Goal: Manage account settings

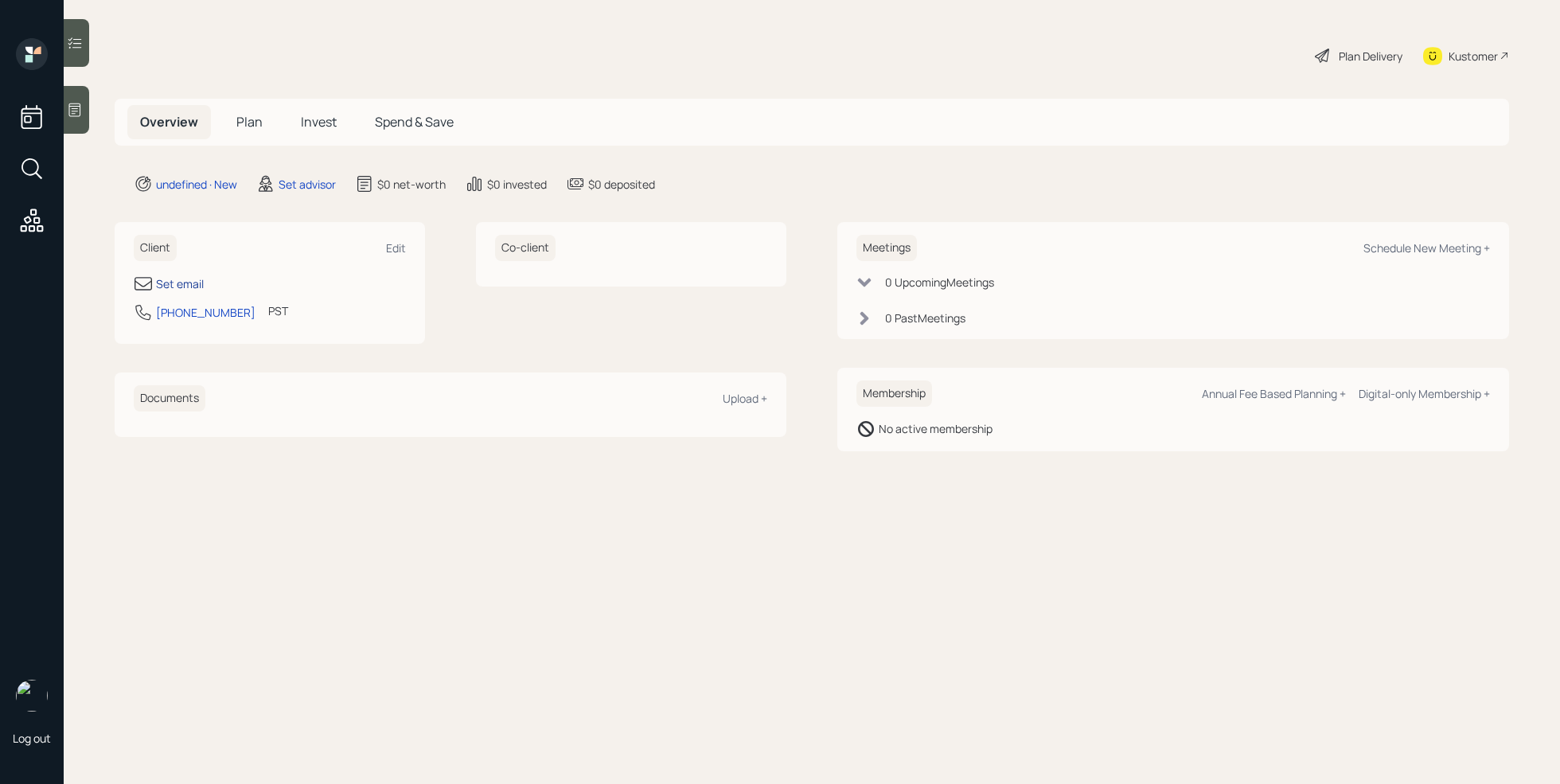
click at [193, 290] on div "Set email" at bounding box center [180, 284] width 48 height 17
select select "America/Los_Angeles"
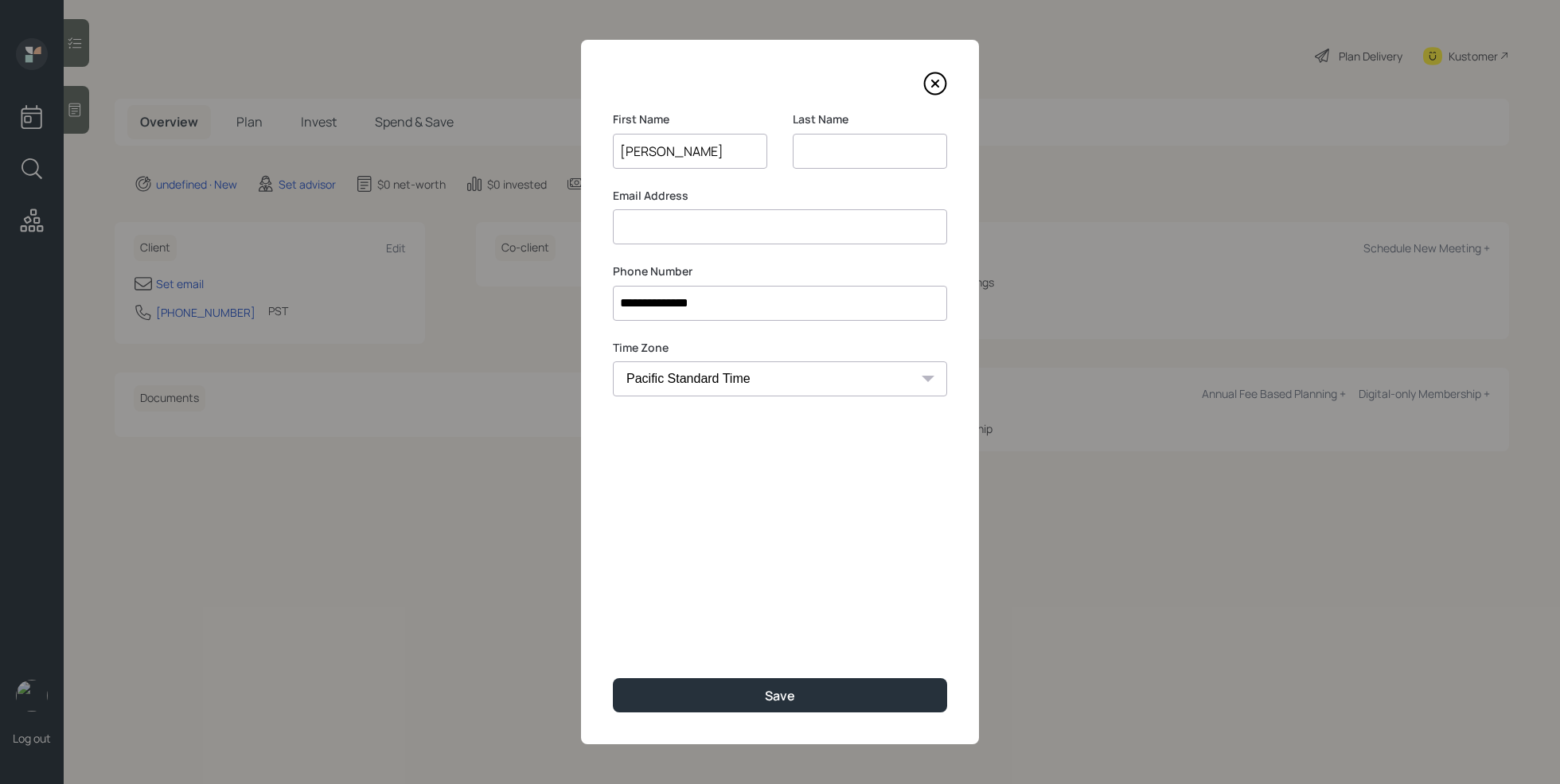
type input "Karen"
click at [890, 150] on input at bounding box center [870, 151] width 155 height 35
click at [787, 220] on input at bounding box center [779, 226] width 334 height 35
click at [830, 160] on input "Speakerman" at bounding box center [870, 151] width 155 height 35
type input "Spiekerman"
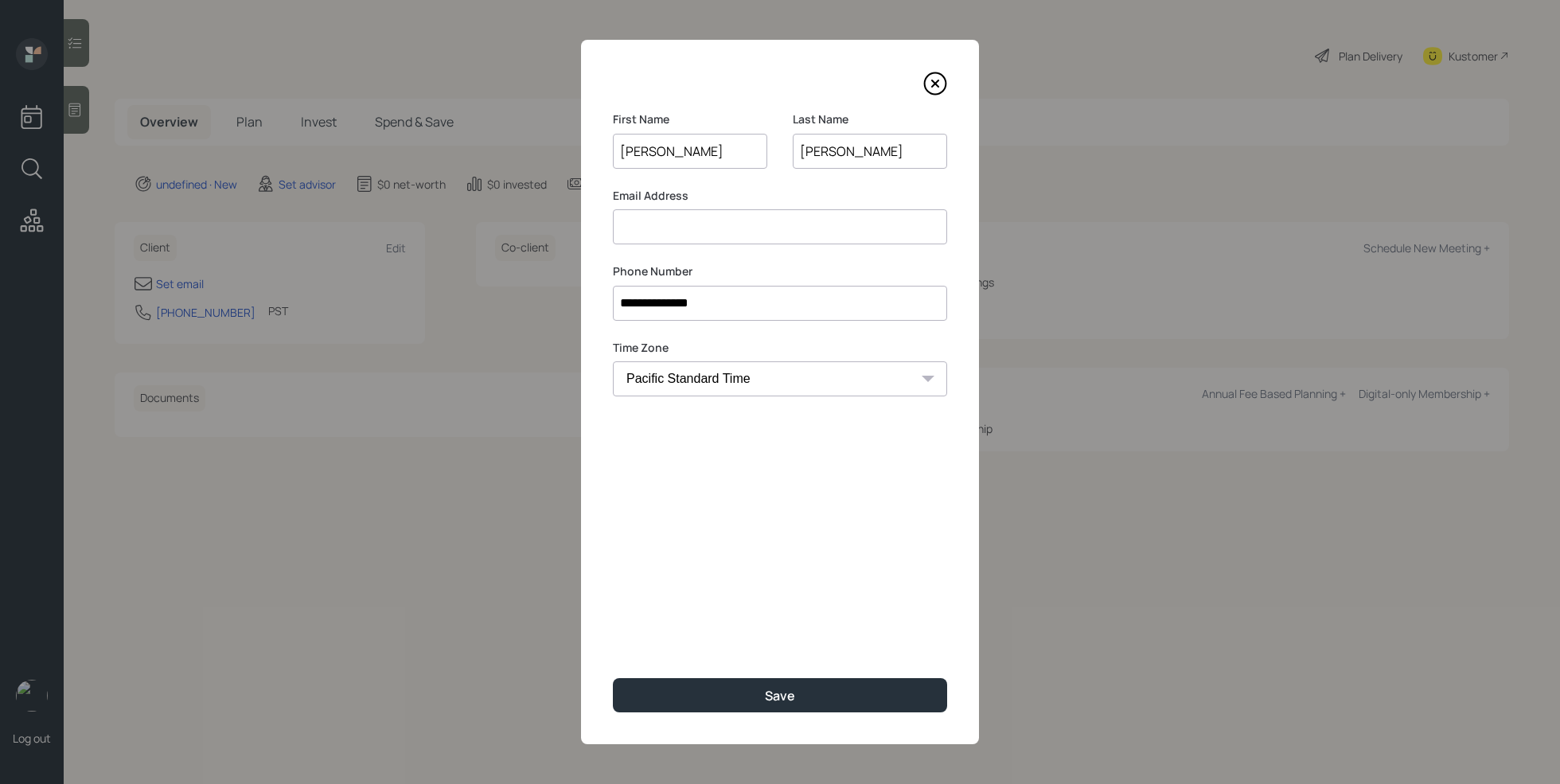
click at [754, 209] on input at bounding box center [779, 226] width 334 height 35
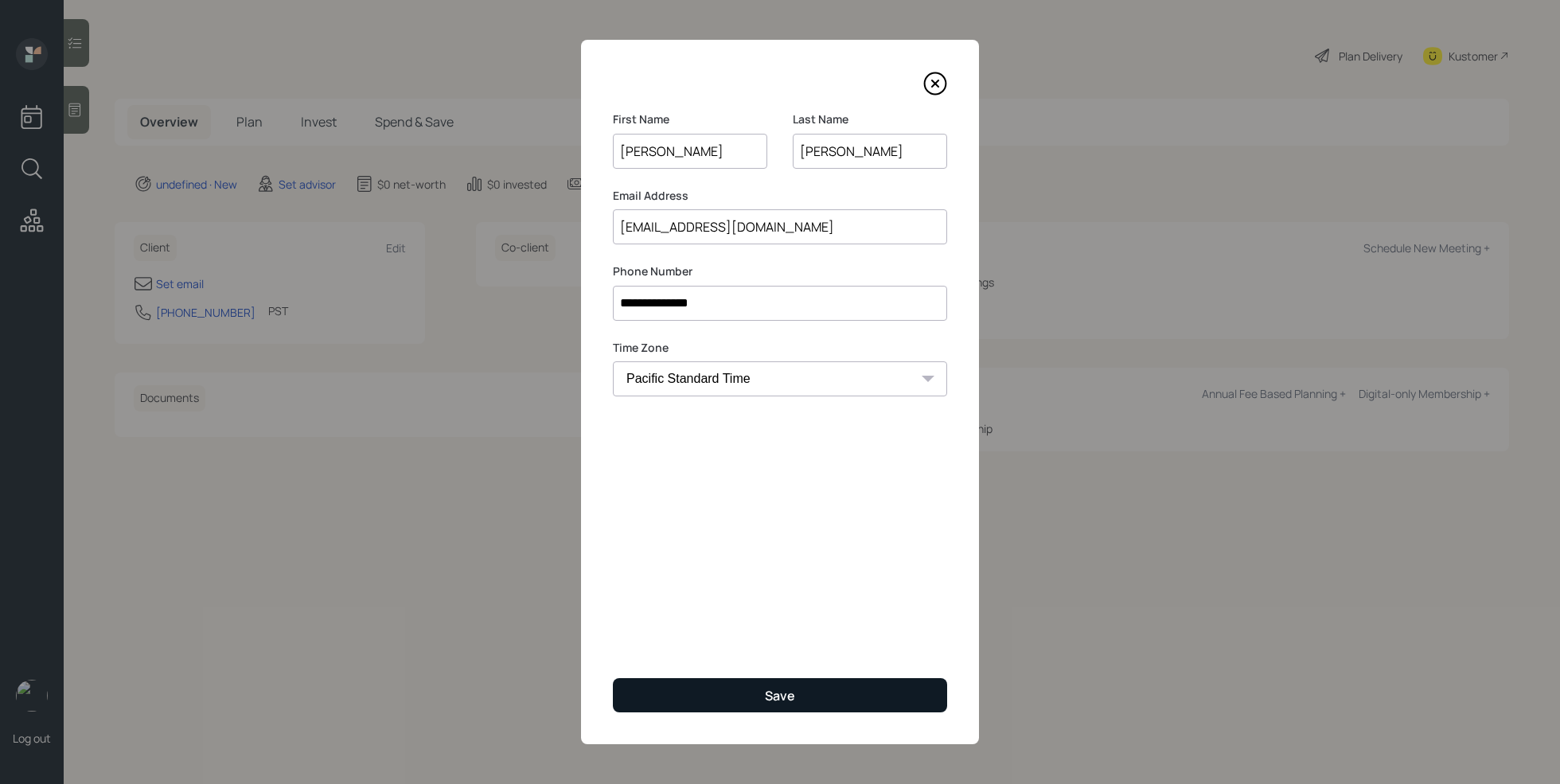
type input "Karens@gmail.com"
click at [707, 693] on button "Save" at bounding box center [779, 695] width 334 height 34
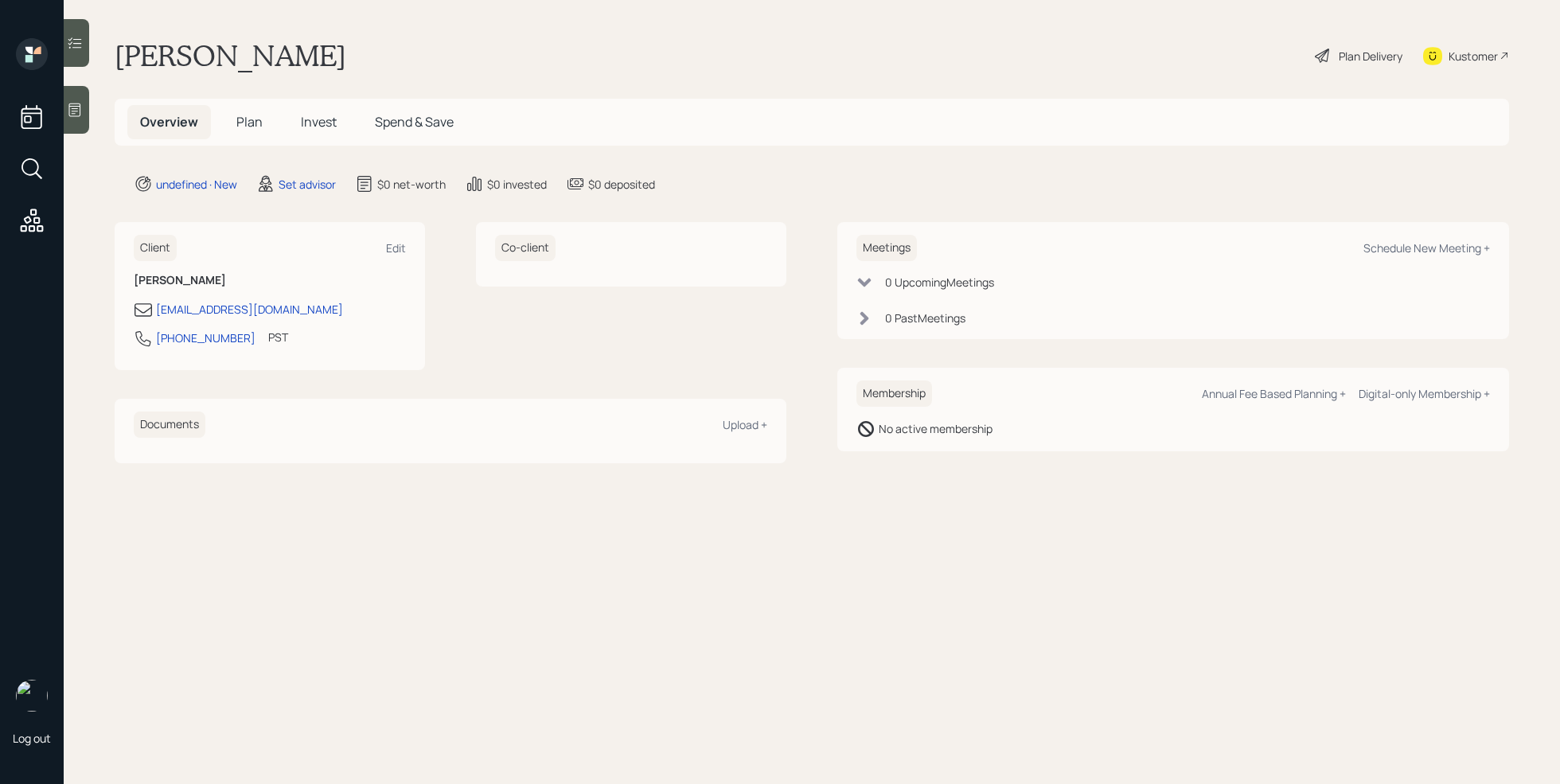
click at [84, 117] on div at bounding box center [77, 110] width 26 height 48
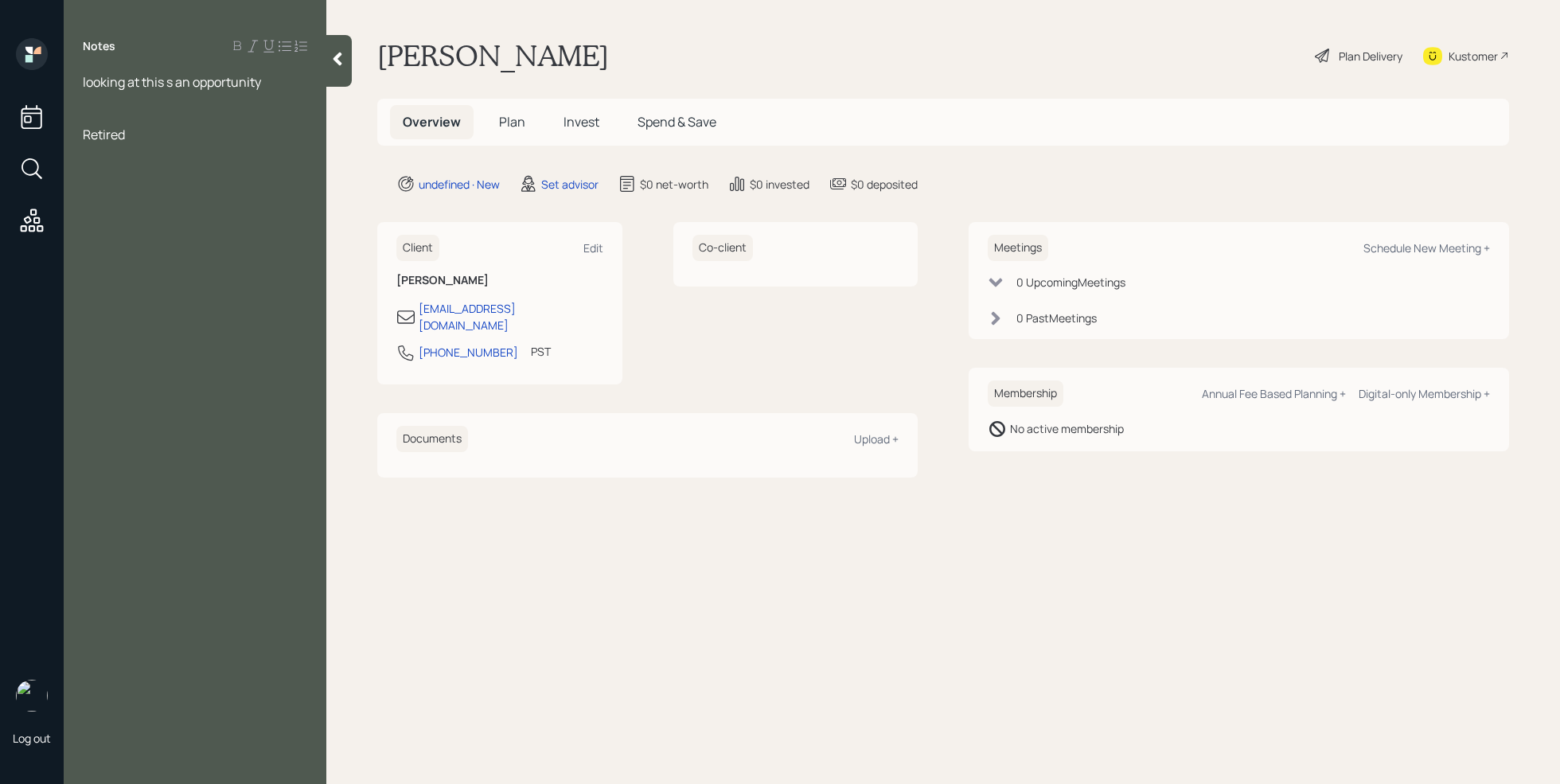
click at [146, 136] on div "Retired" at bounding box center [195, 134] width 225 height 17
click at [118, 143] on div "age" at bounding box center [195, 152] width 225 height 17
click at [138, 155] on div "age" at bounding box center [195, 152] width 225 height 17
click at [170, 200] on div "Brokerage" at bounding box center [195, 204] width 225 height 17
click at [173, 202] on div "Brokerage" at bounding box center [195, 204] width 225 height 17
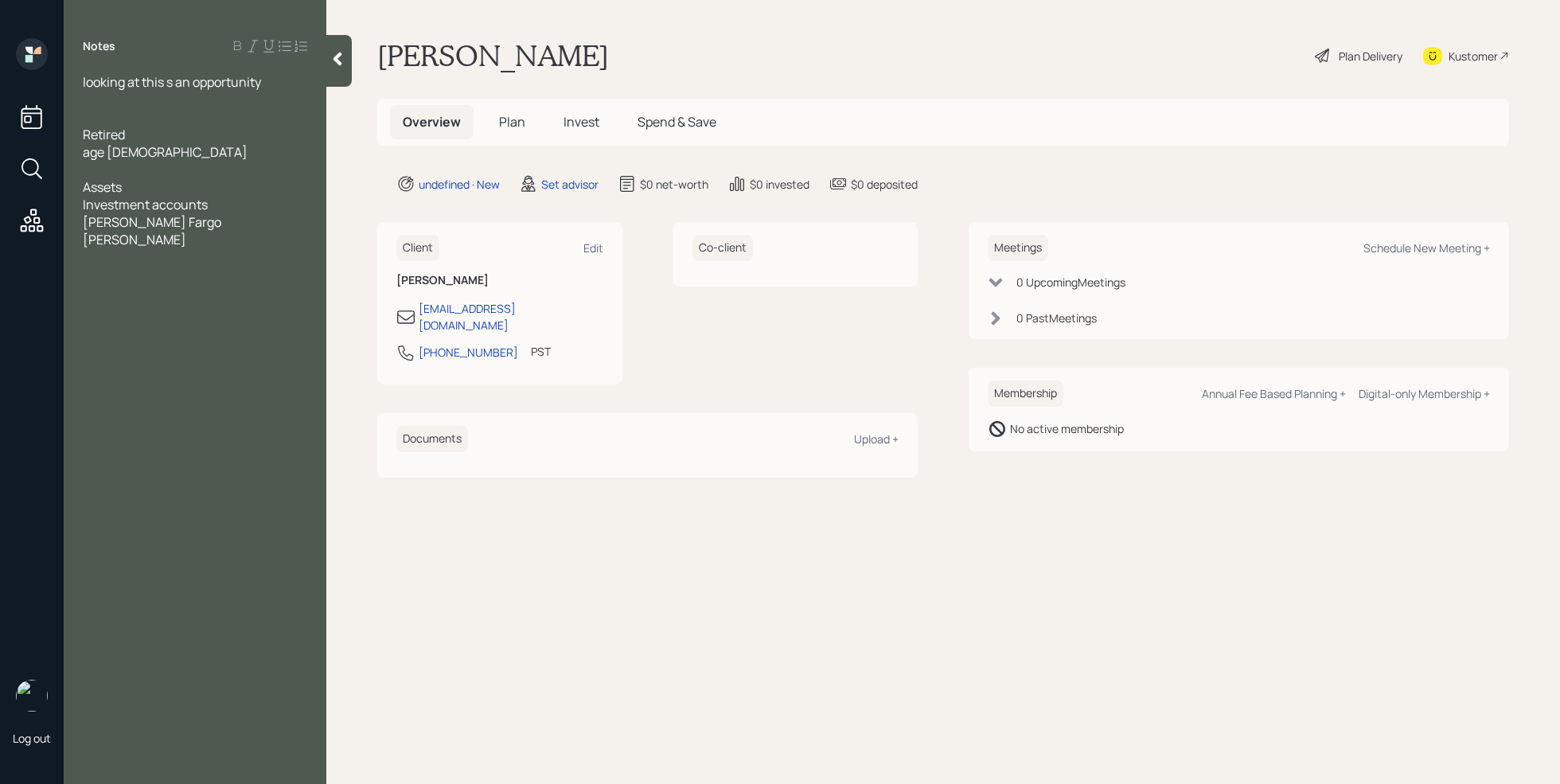
click at [173, 228] on div "Wells Fargo" at bounding box center [195, 222] width 225 height 17
click at [166, 243] on div "Schwab" at bounding box center [195, 239] width 225 height 17
click at [177, 229] on div "Wells Fargo" at bounding box center [195, 222] width 225 height 17
click at [238, 266] on div at bounding box center [195, 274] width 225 height 17
click at [241, 243] on div "Schwab(self manges)" at bounding box center [195, 248] width 225 height 35
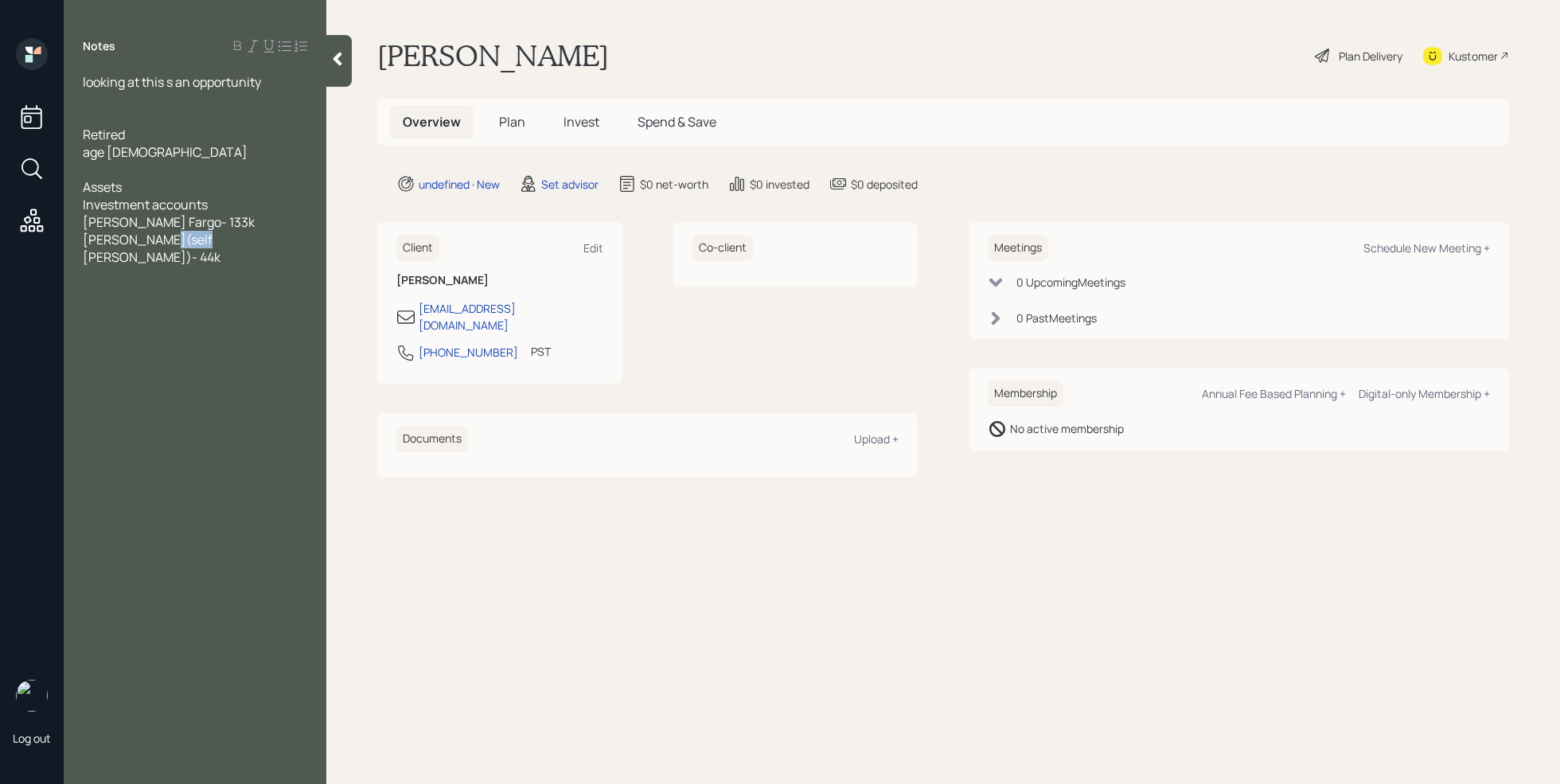
click at [191, 244] on span "Schwab(self manges)- 44k" at bounding box center [151, 248] width 138 height 35
click at [186, 241] on span "Schwab(self manges)- 44k" at bounding box center [151, 248] width 138 height 35
click at [273, 239] on div "Schwab(self manages)- 44k" at bounding box center [195, 239] width 225 height 17
click at [136, 323] on div at bounding box center [195, 327] width 225 height 17
click at [134, 426] on div at bounding box center [195, 432] width 225 height 17
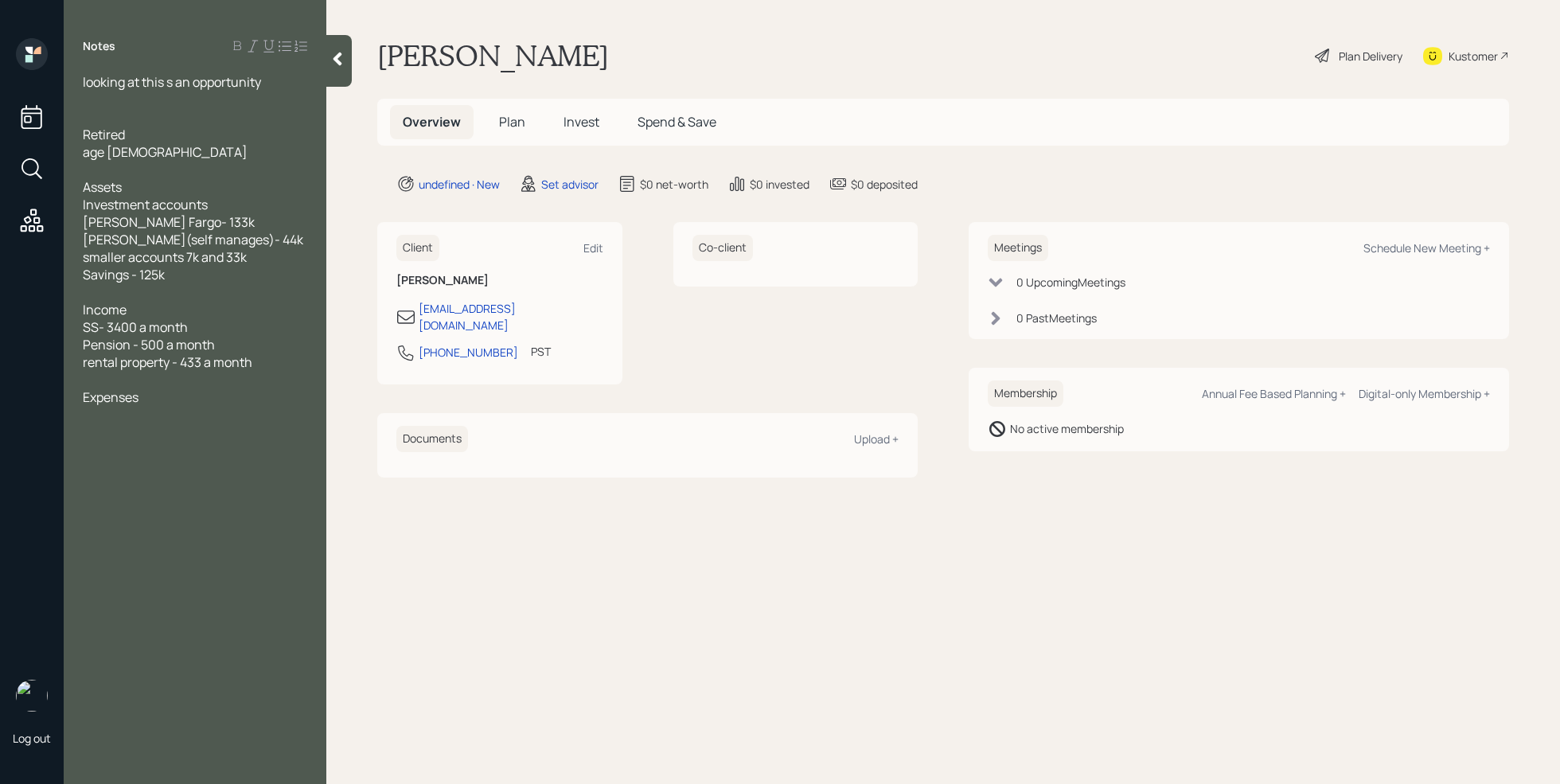
click at [132, 418] on div at bounding box center [195, 414] width 225 height 17
click at [220, 436] on div "estimate of 3k" at bounding box center [195, 432] width 225 height 17
click at [153, 501] on span "goal is to livr comfortably" at bounding box center [155, 502] width 144 height 17
click at [158, 130] on div "Retired" at bounding box center [195, 134] width 225 height 17
click at [132, 135] on span "Retired /Widowed" at bounding box center [134, 134] width 103 height 17
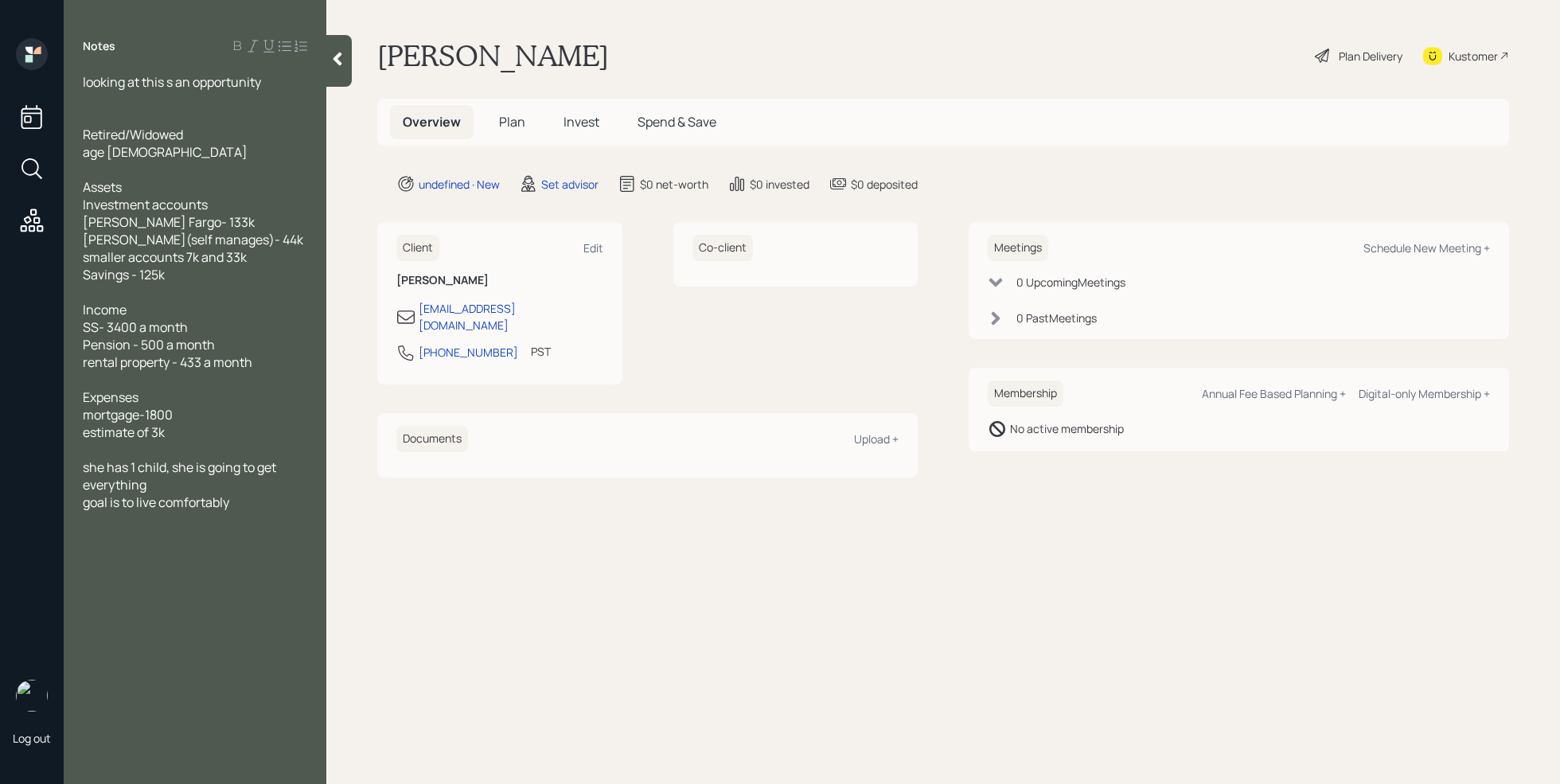
click at [149, 453] on div at bounding box center [195, 449] width 225 height 17
click at [595, 249] on div "Edit" at bounding box center [593, 248] width 20 height 15
select select "America/Los_Angeles"
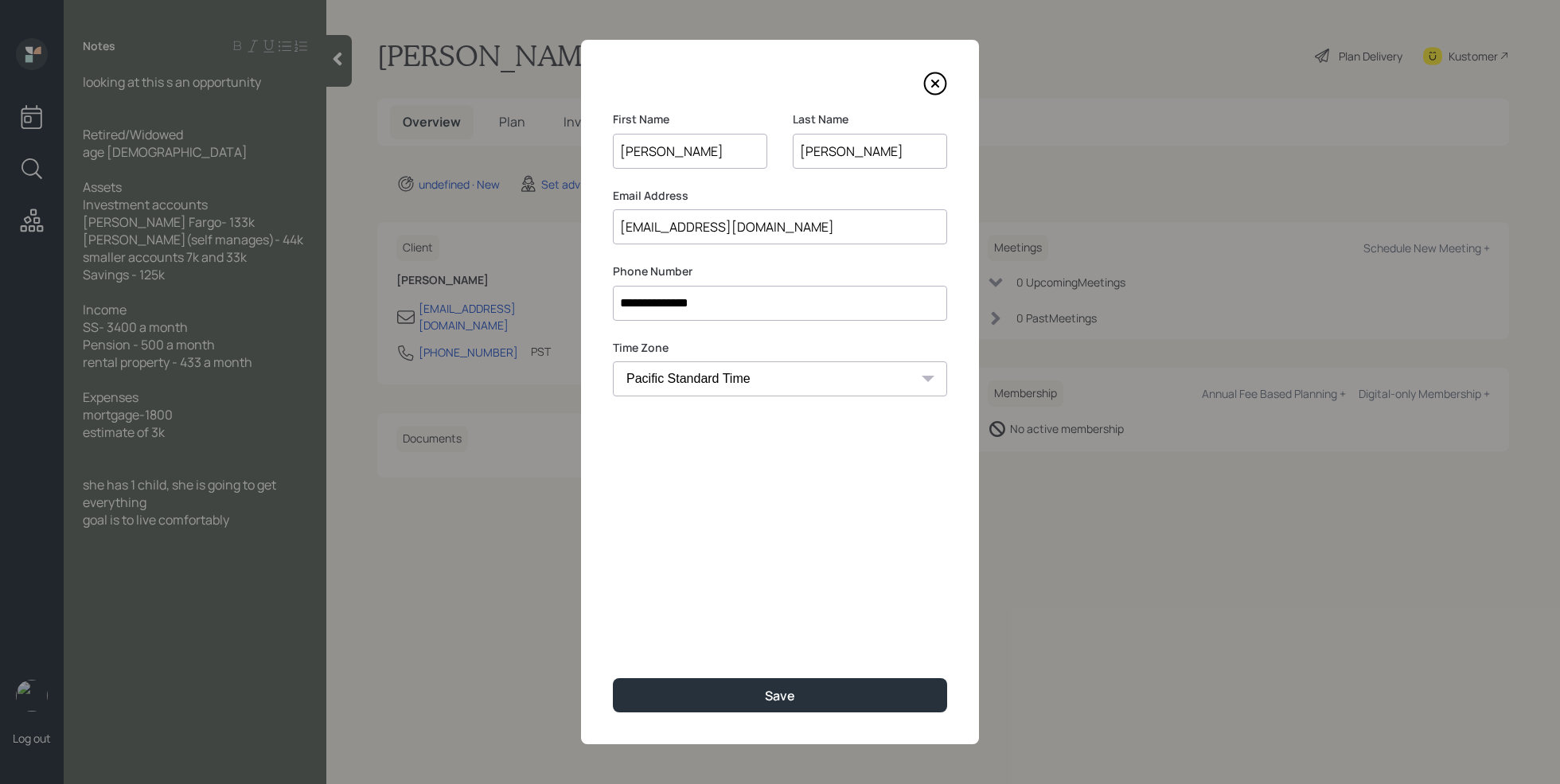
click at [771, 242] on input "Karens@gmail.com" at bounding box center [779, 226] width 334 height 35
type input "K"
type input "ruumies@aol.com"
click at [768, 705] on button "Save" at bounding box center [779, 695] width 334 height 34
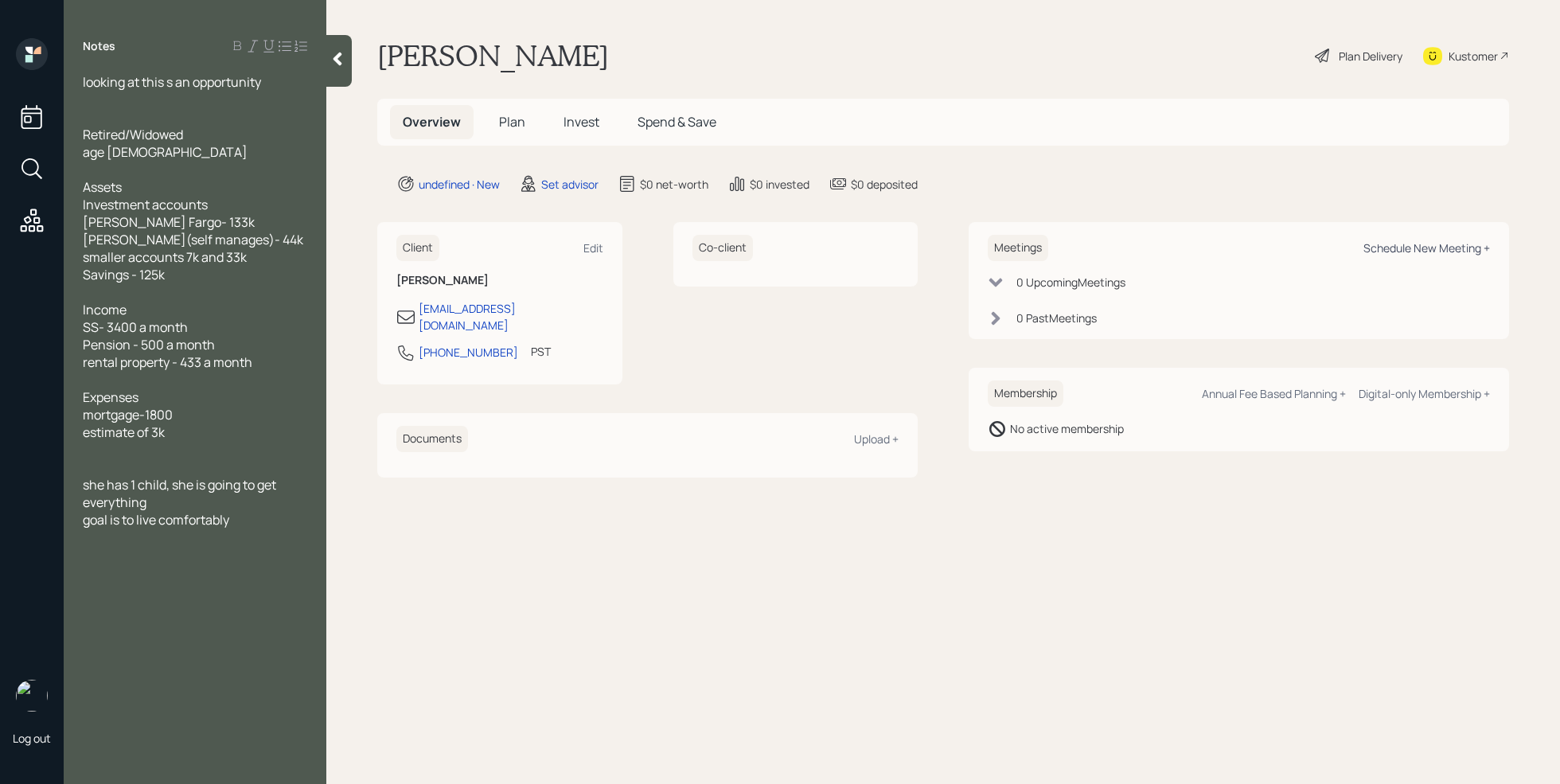
click at [1371, 247] on div "Schedule New Meeting +" at bounding box center [1427, 248] width 126 height 15
select select "round-robin"
